Goal: Browse casually

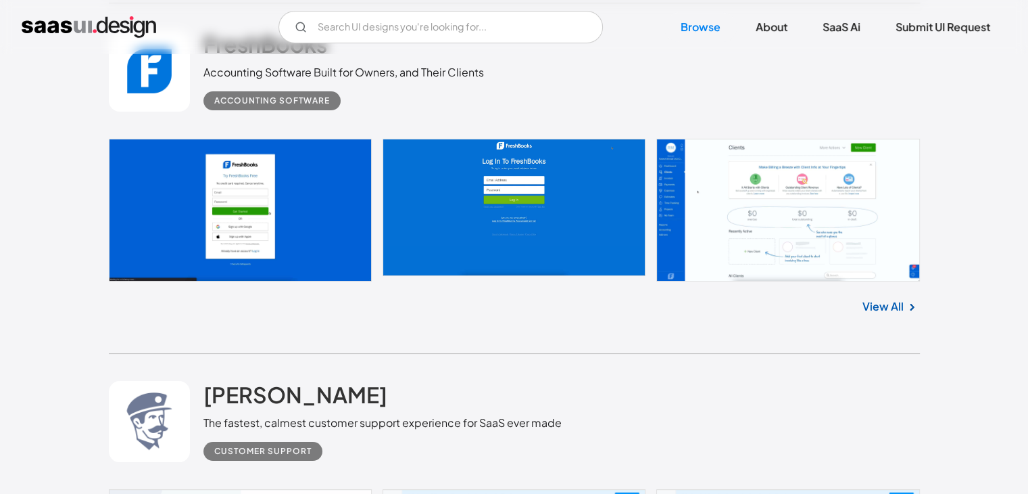
scroll to position [15504, 0]
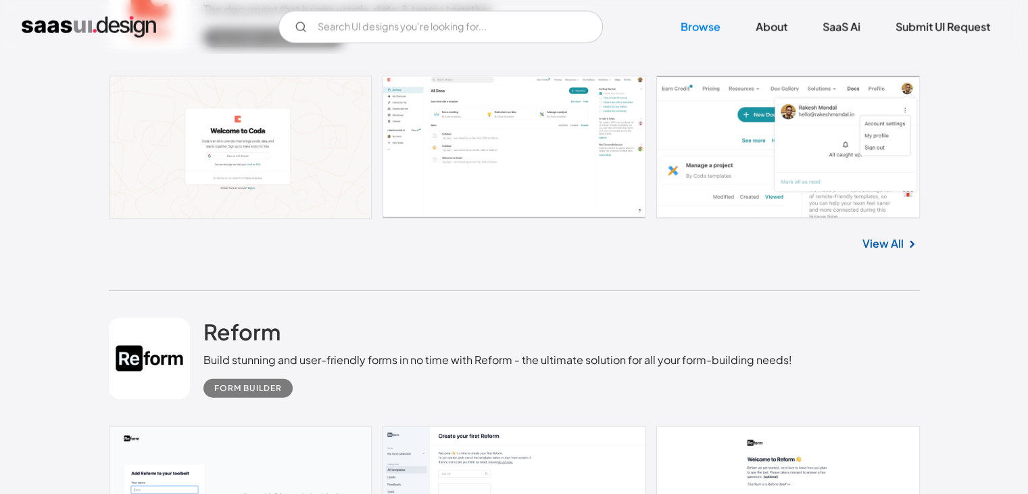
scroll to position [8432, 0]
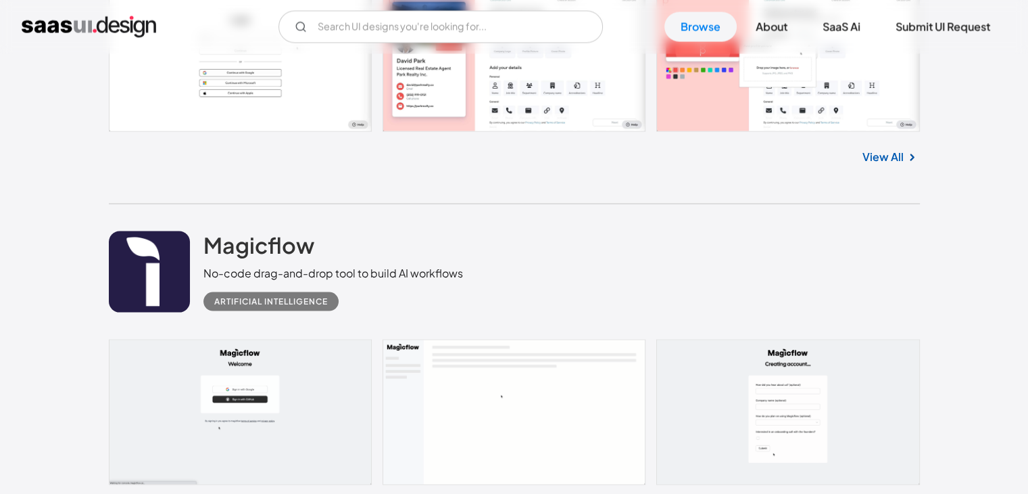
scroll to position [7817, 0]
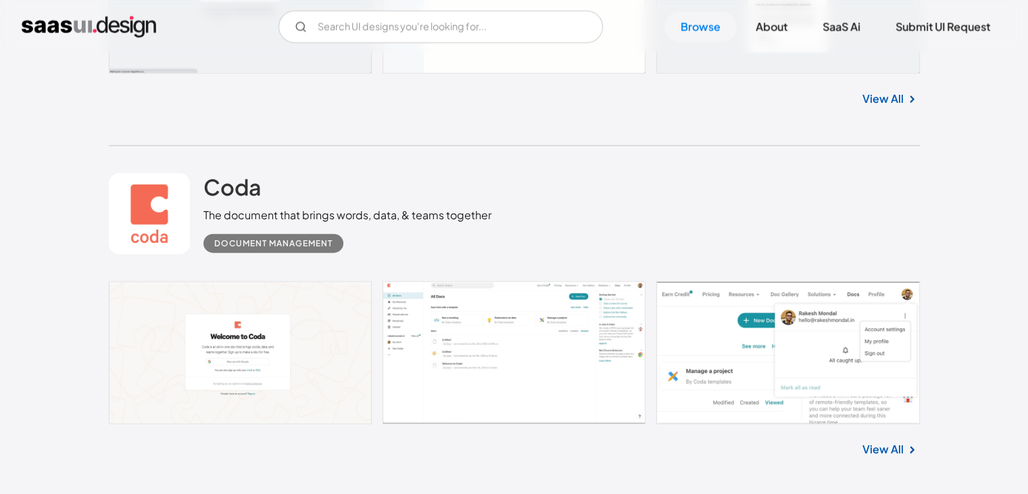
scroll to position [8226, 0]
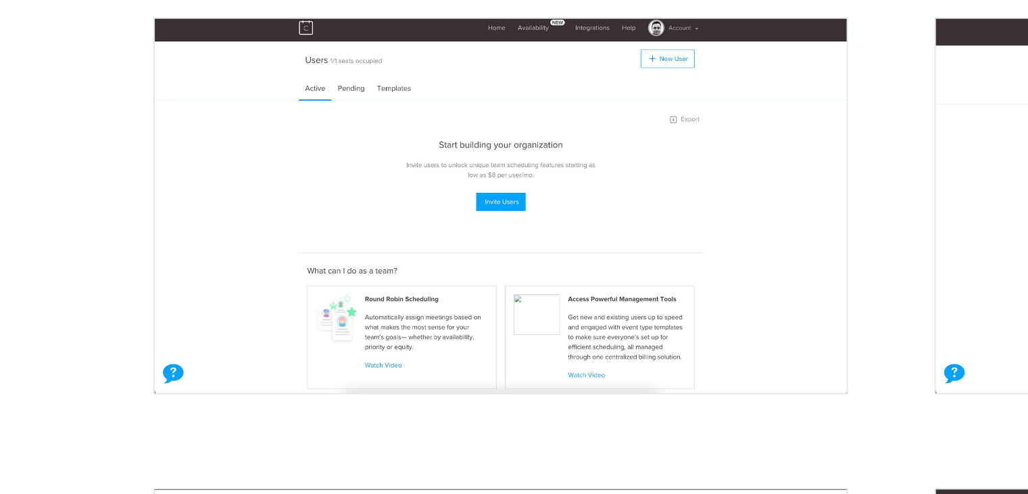
scroll to position [2477, 0]
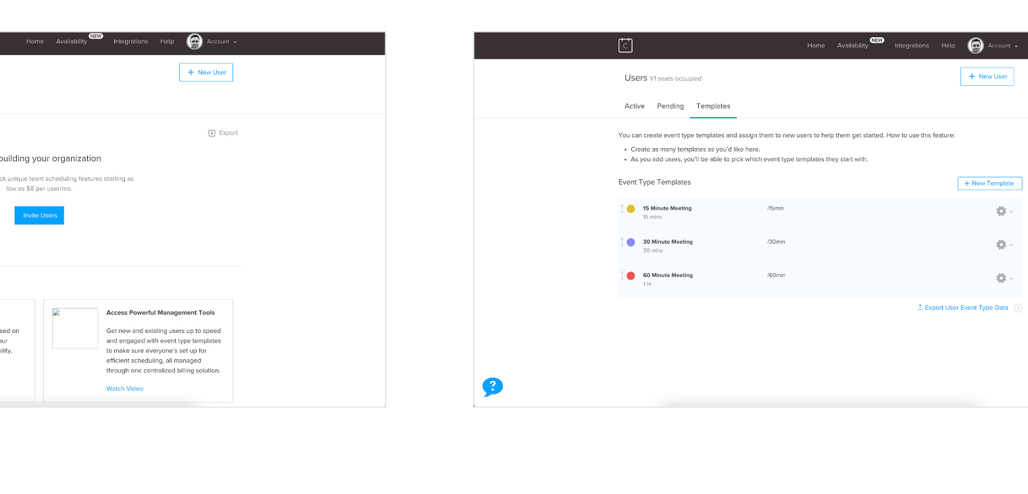
click at [606, 209] on img "open lightbox" at bounding box center [742, 313] width 388 height 209
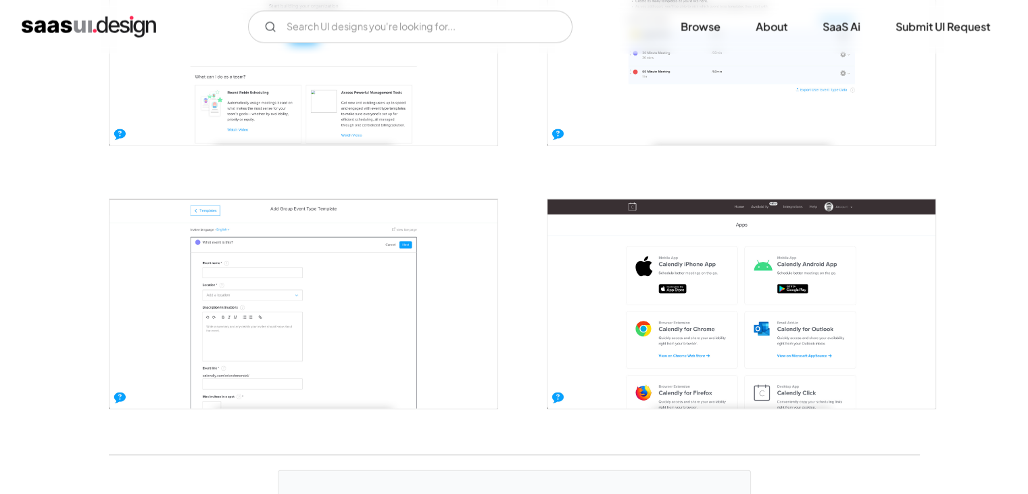
scroll to position [2745, 0]
